Goal: Transaction & Acquisition: Purchase product/service

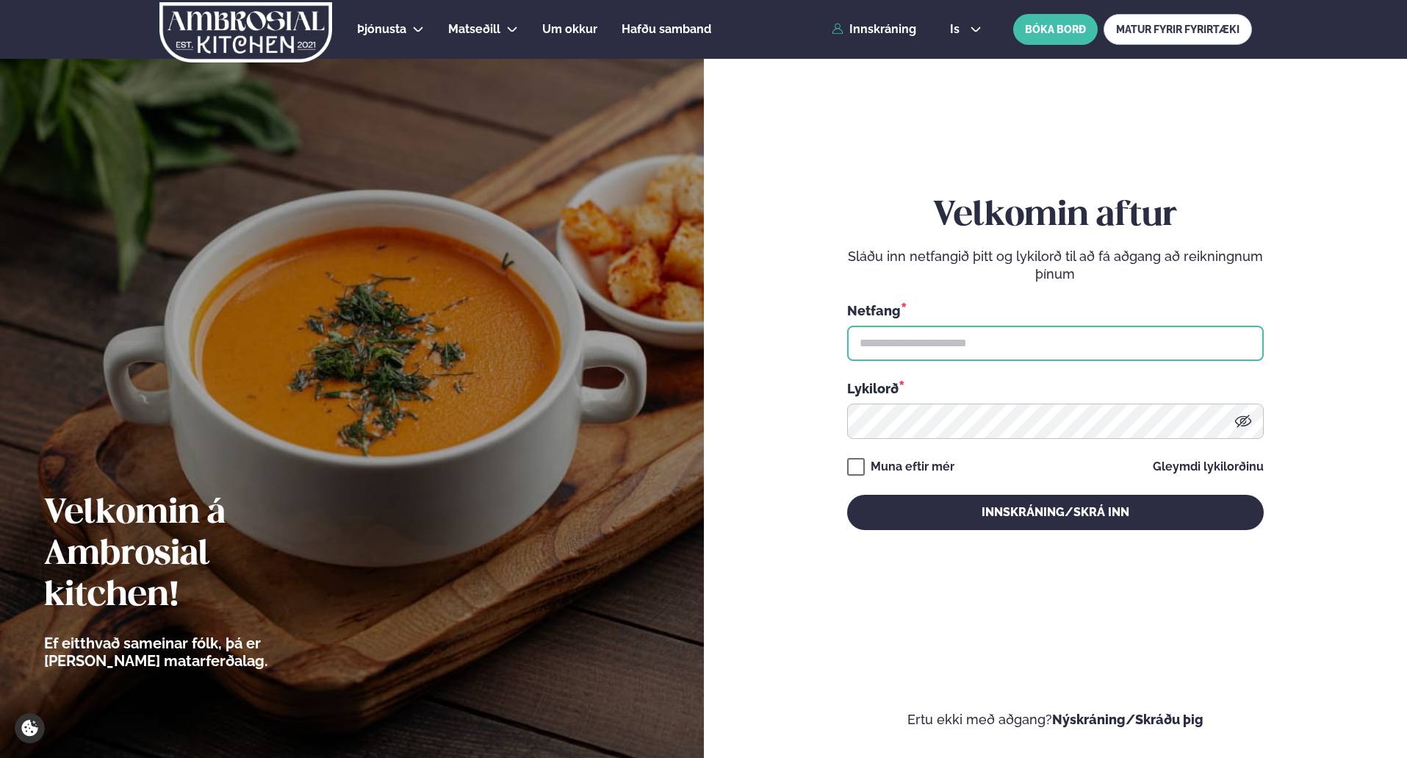
click at [965, 334] on input "text" at bounding box center [1055, 343] width 417 height 35
type input "**********"
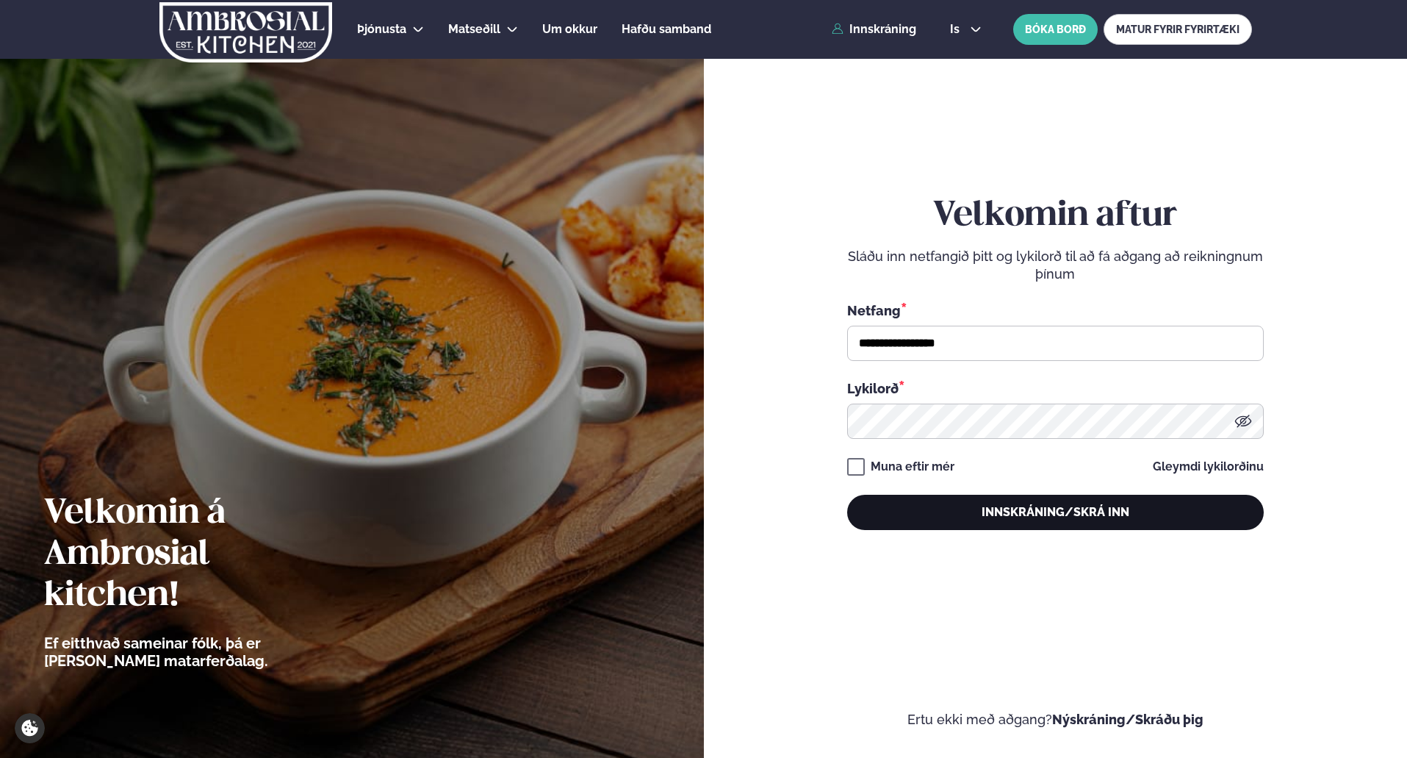
click at [1042, 511] on button "Innskráning/Skrá inn" at bounding box center [1055, 511] width 417 height 35
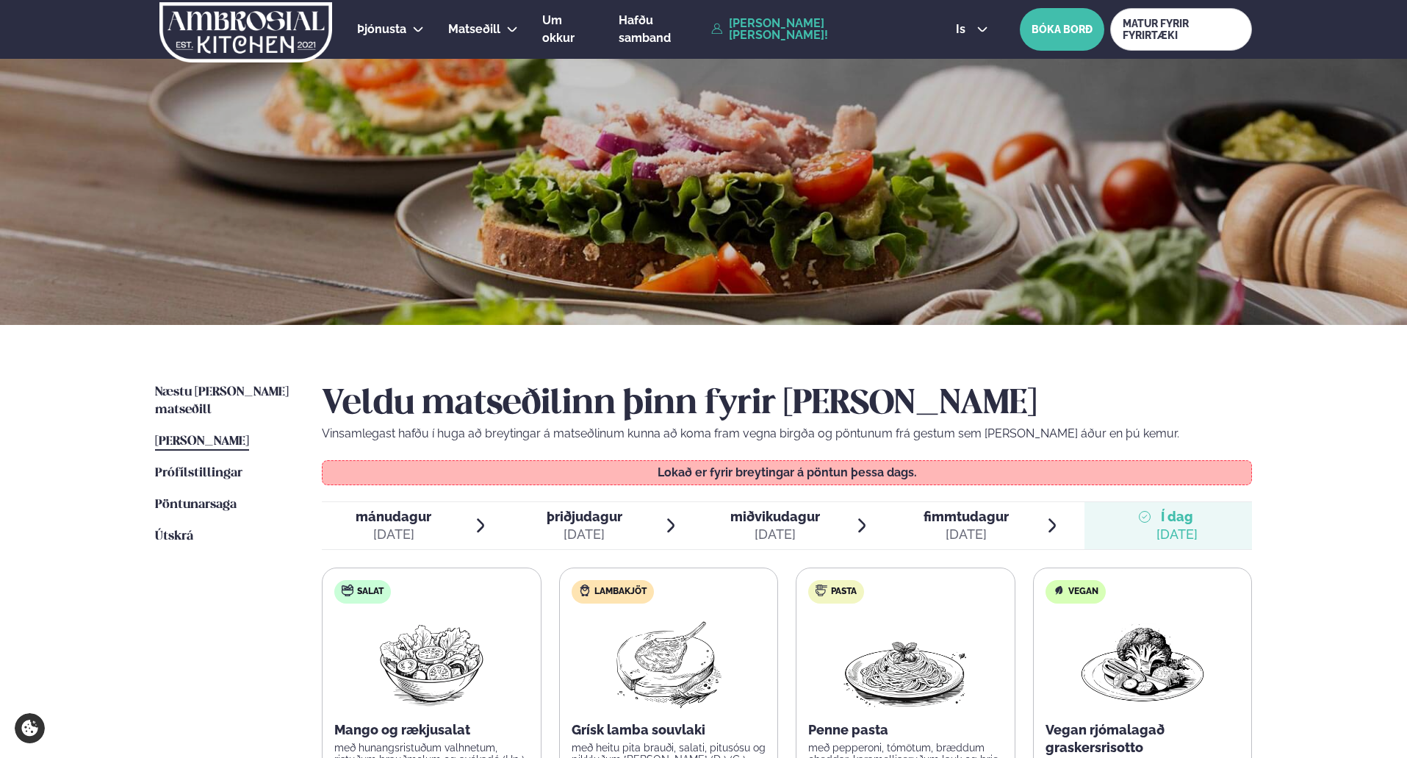
click at [1345, 290] on div at bounding box center [703, 192] width 1407 height 266
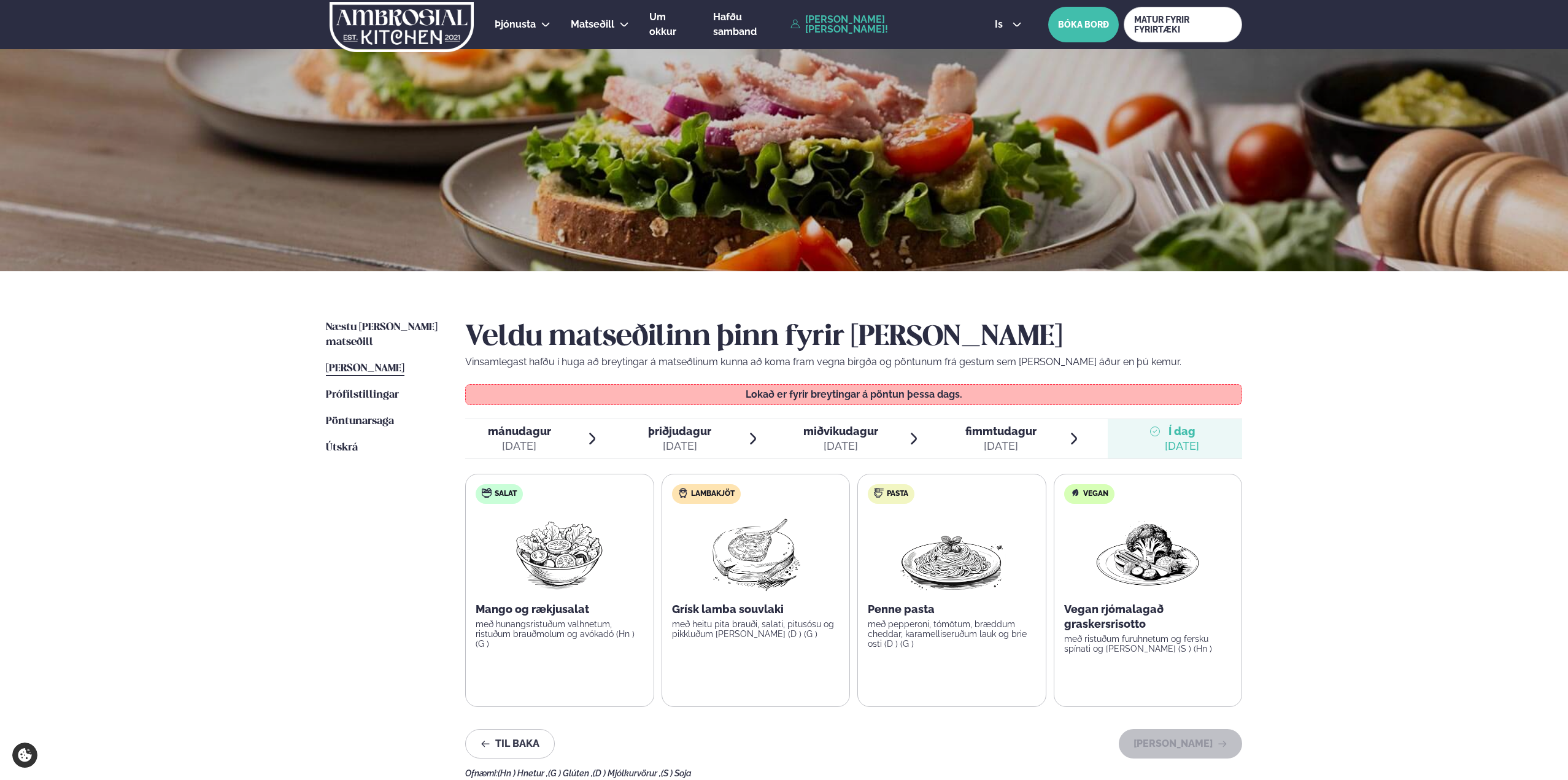
click at [1175, 418] on div "Þjónusta Hádegismatur fyrir fyrirtæki Fyrirtækja veitingar Einkapartý Matseðill…" at bounding box center [784, 538] width 1568 height 1076
click at [385, 322] on span "Næstu [PERSON_NAME] matseðill" at bounding box center [382, 335] width 112 height 25
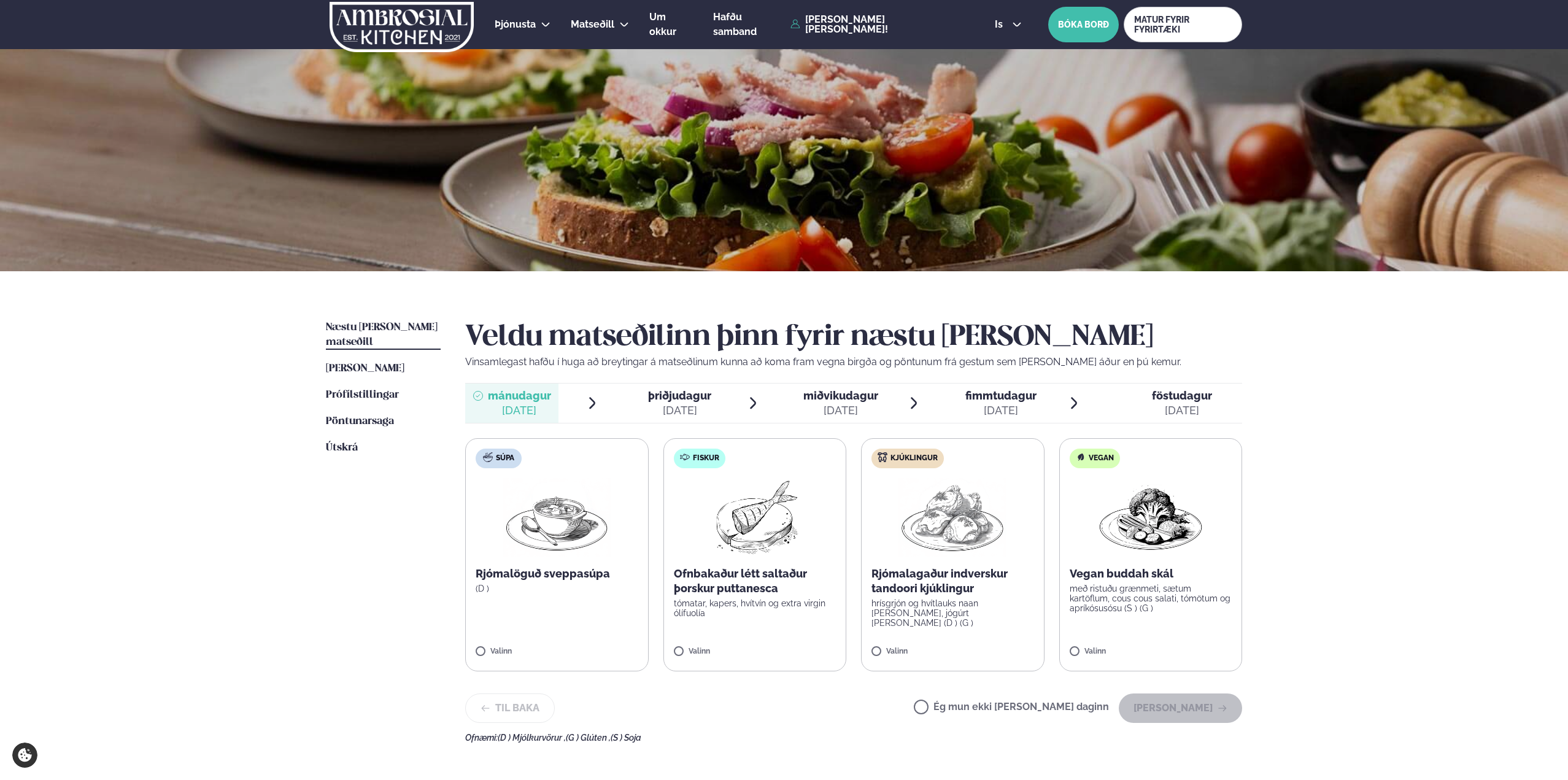
click at [963, 532] on img at bounding box center [952, 517] width 108 height 79
click at [1175, 632] on button "[PERSON_NAME]" at bounding box center [1180, 712] width 124 height 29
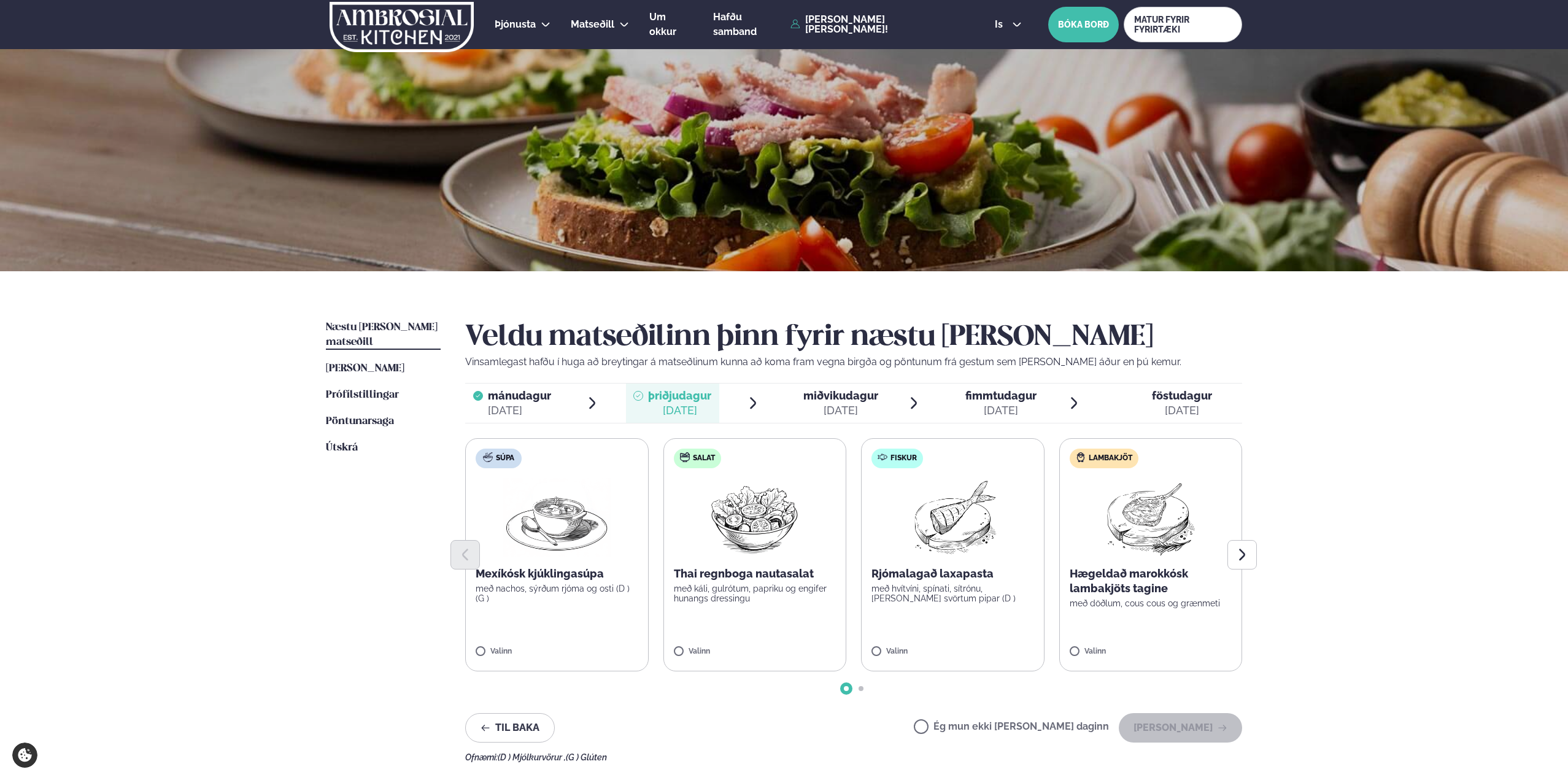
click at [989, 632] on div "Ég mun ekki [PERSON_NAME] daginn [PERSON_NAME]" at bounding box center [1078, 727] width 328 height 29
click at [978, 632] on label "Ég mun ekki [PERSON_NAME] daginn" at bounding box center [1012, 727] width 195 height 13
click at [1073, 403] on icon at bounding box center [1074, 403] width 15 height 15
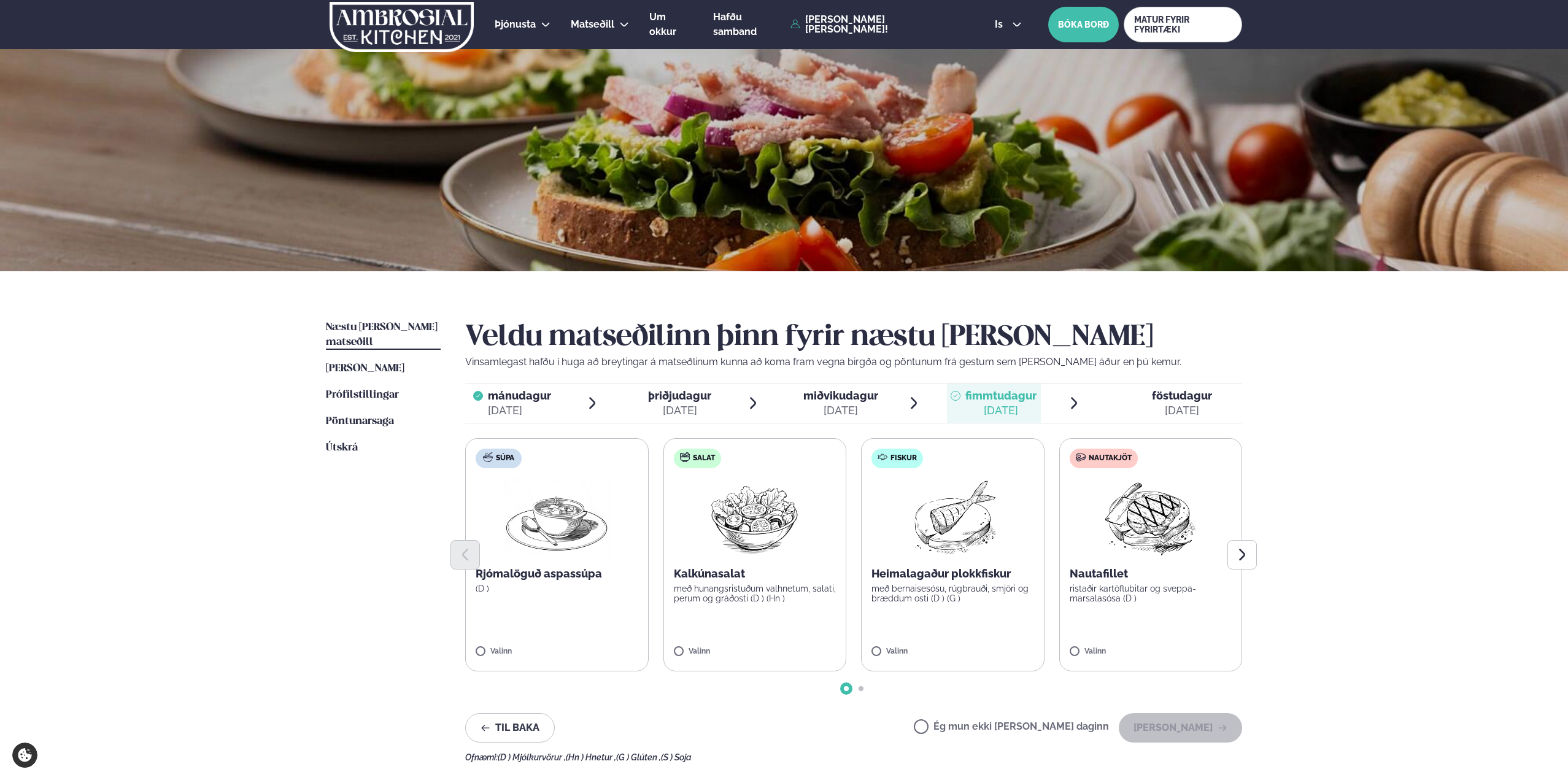
click at [839, 400] on span "miðvikudagur" at bounding box center [841, 395] width 75 height 13
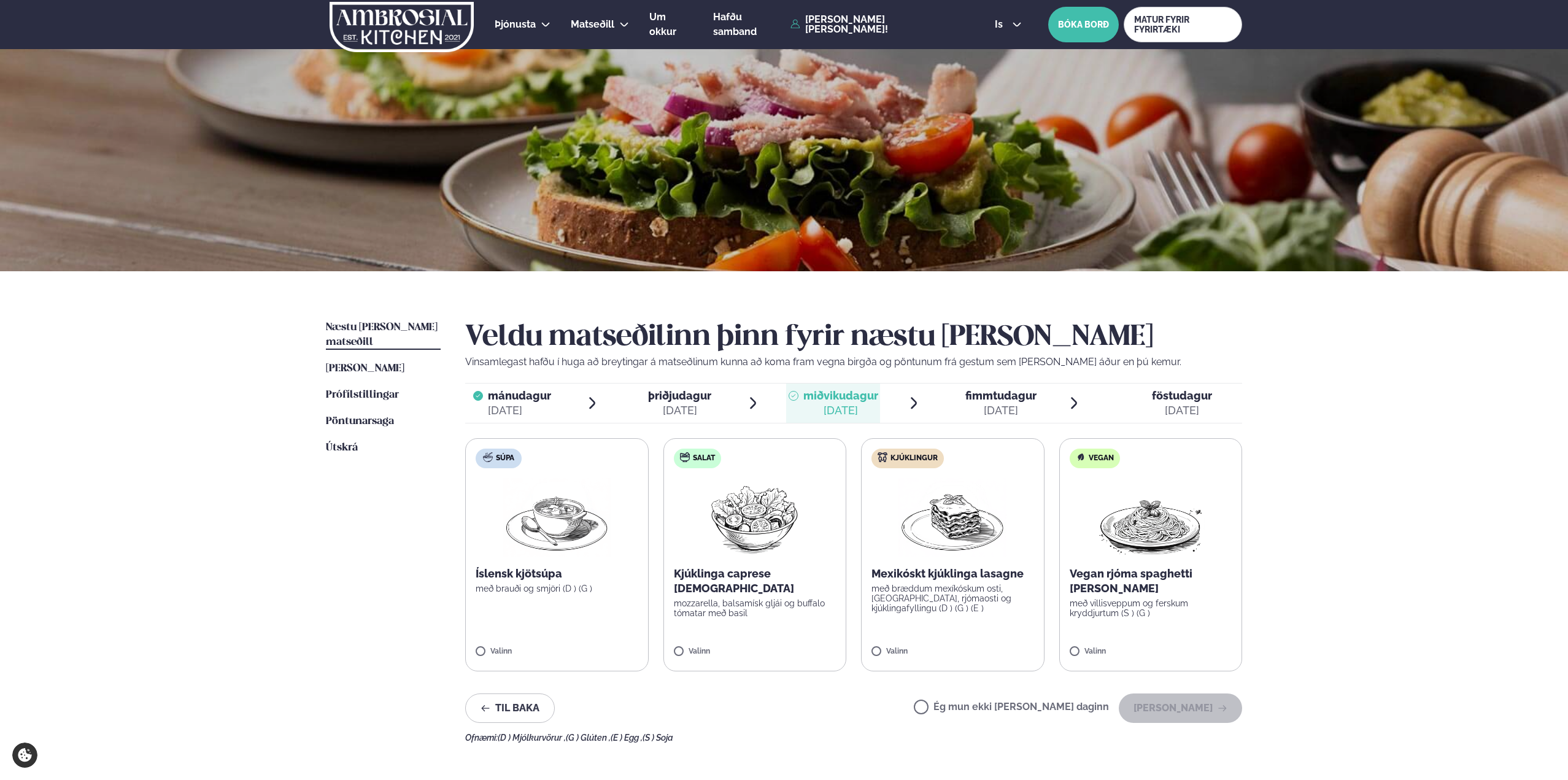
click at [931, 531] on img at bounding box center [952, 517] width 108 height 79
click at [908, 632] on label "Kjúklingur Mexikóskt kjúklinga lasagne með bræddum mexíkóskum osti, [GEOGRAPHIC…" at bounding box center [953, 555] width 184 height 233
click at [1175, 632] on button "[PERSON_NAME]" at bounding box center [1180, 707] width 124 height 29
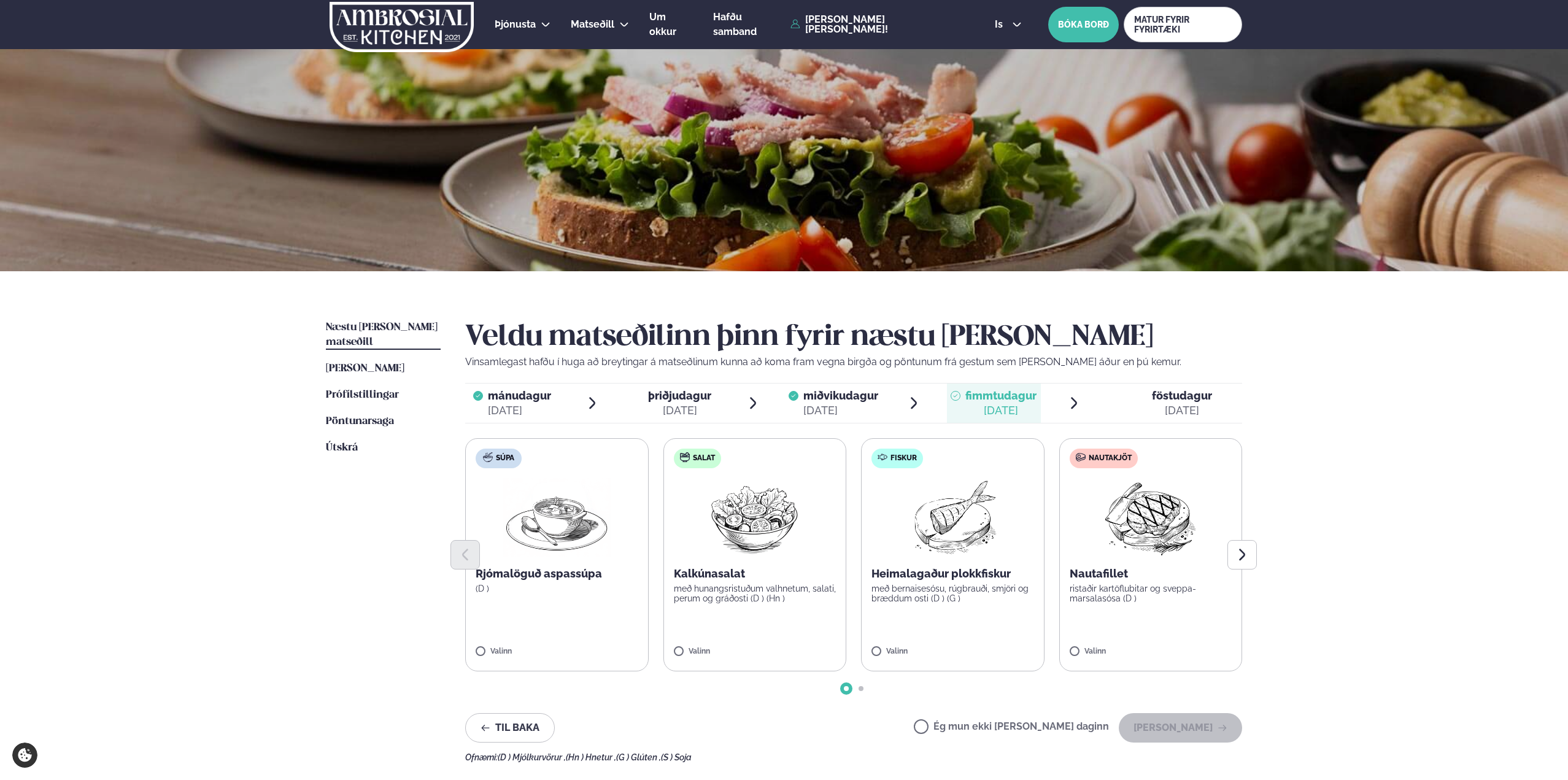
click at [781, 518] on img at bounding box center [754, 517] width 109 height 79
click at [1175, 632] on button "[PERSON_NAME]" at bounding box center [1180, 727] width 124 height 29
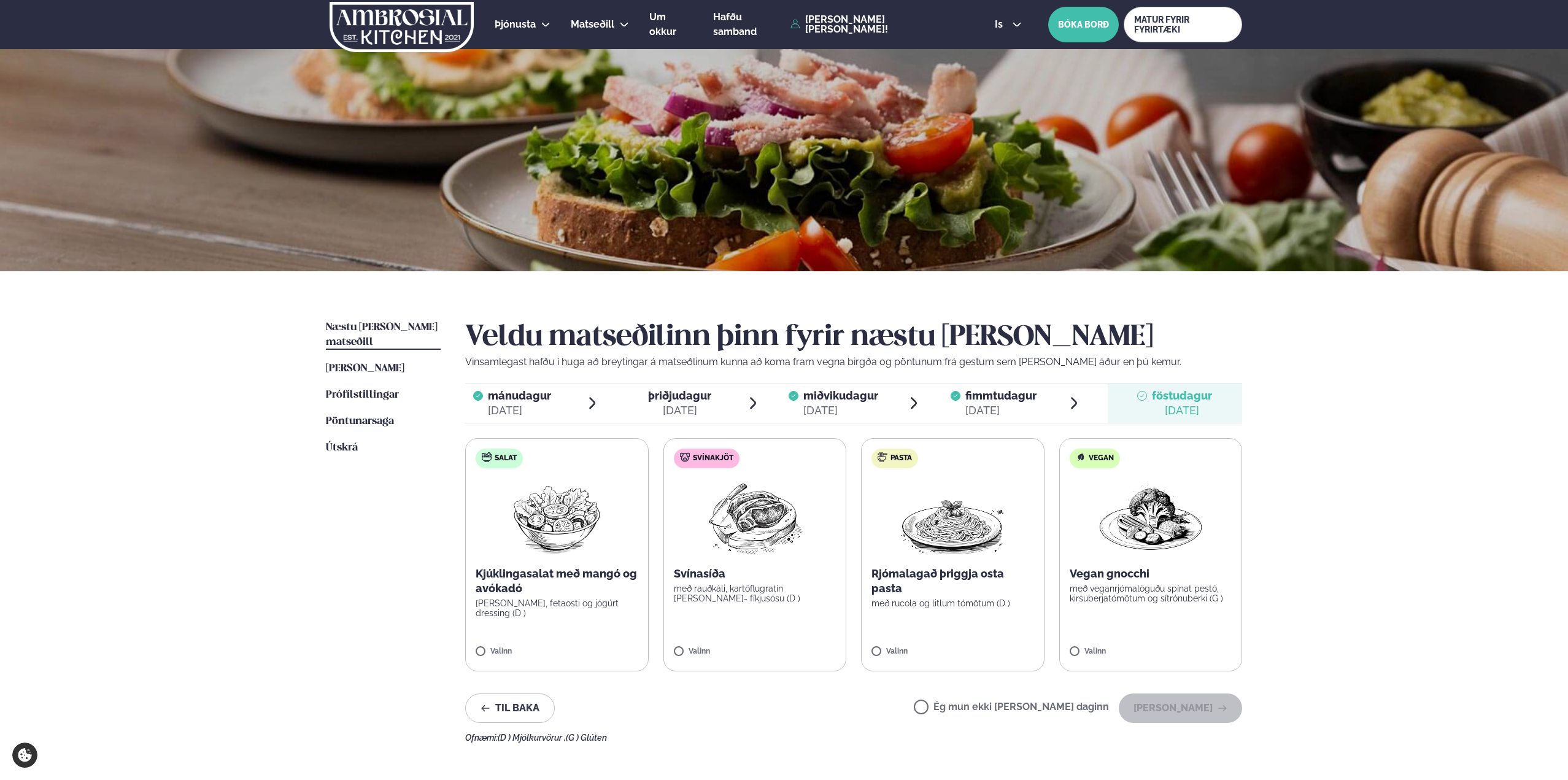
click at [1175, 524] on div "Þjónusta Hádegismatur fyrir fyrirtæki Fyrirtækja veitingar Einkapartý Matseðill…" at bounding box center [784, 519] width 1568 height 1040
click at [584, 509] on img at bounding box center [557, 517] width 109 height 79
click at [1175, 632] on button "[PERSON_NAME]" at bounding box center [1180, 707] width 124 height 29
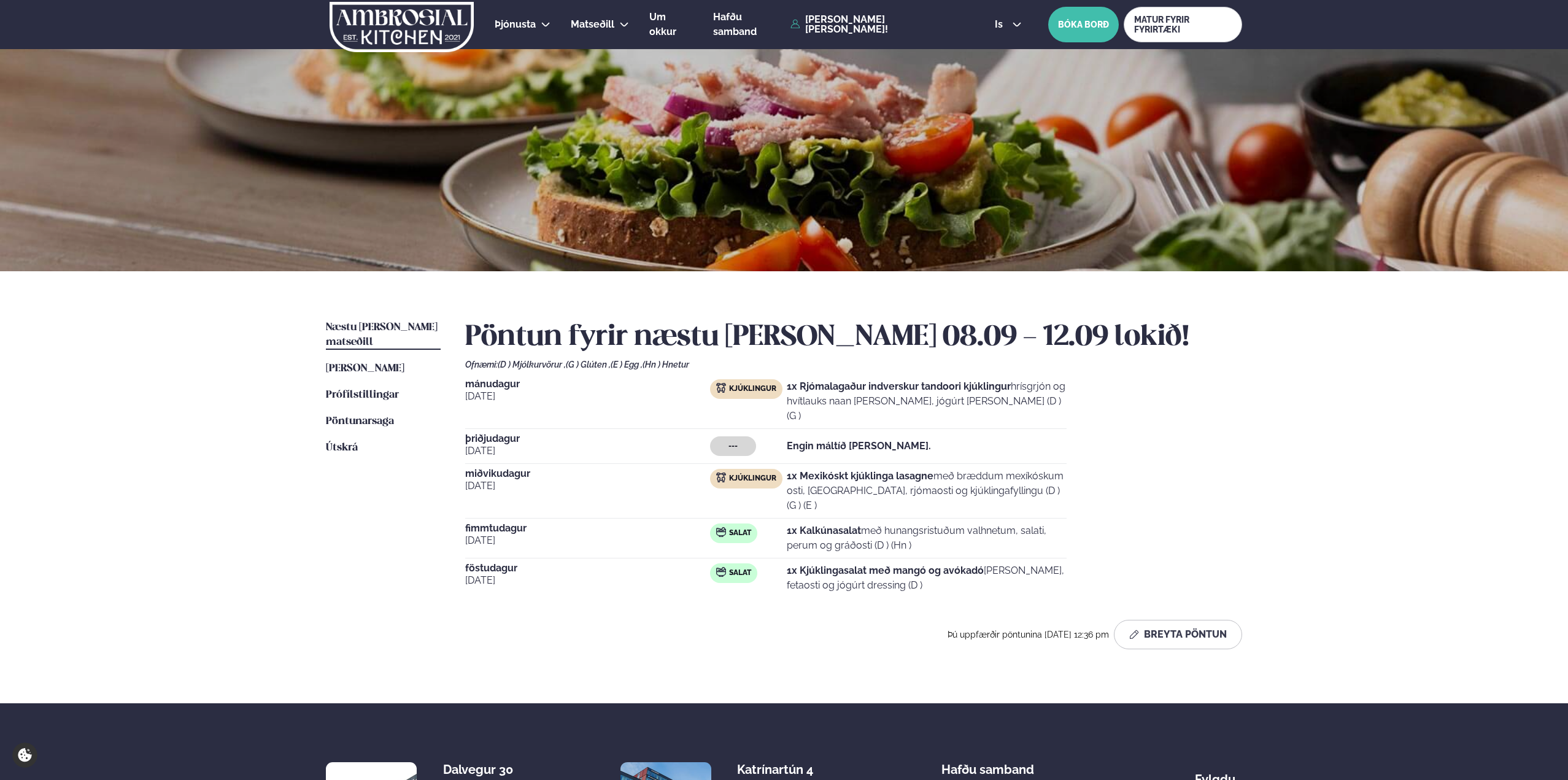
click at [1175, 448] on div "Þjónusta Hádegismatur fyrir fyrirtæki Fyrirtækja veitingar Einkapartý Matseðill…" at bounding box center [784, 478] width 1568 height 956
click at [1175, 375] on div "Þjónusta Hádegismatur fyrir fyrirtæki Fyrirtækja veitingar Einkapartý Matseðill…" at bounding box center [784, 478] width 1568 height 956
